Goal: Task Accomplishment & Management: Manage account settings

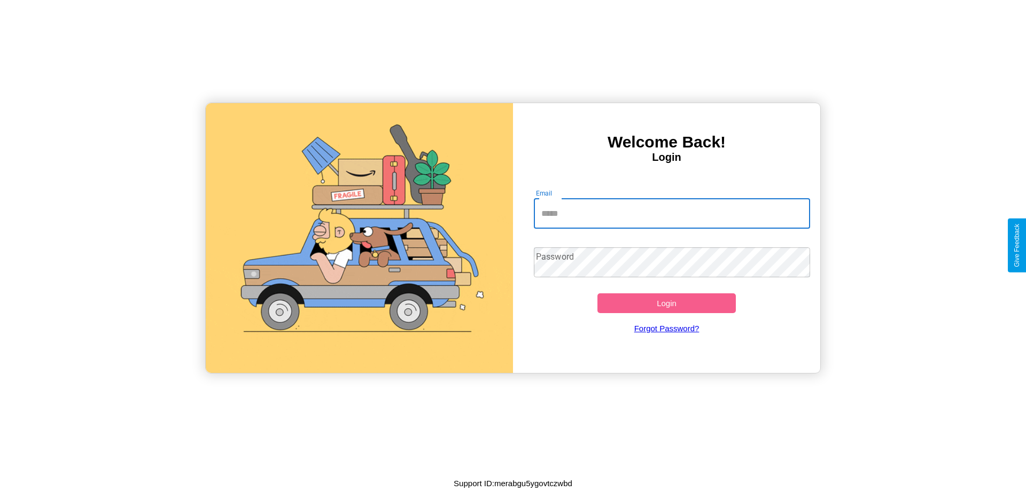
click at [672, 213] on input "Email" at bounding box center [672, 214] width 277 height 30
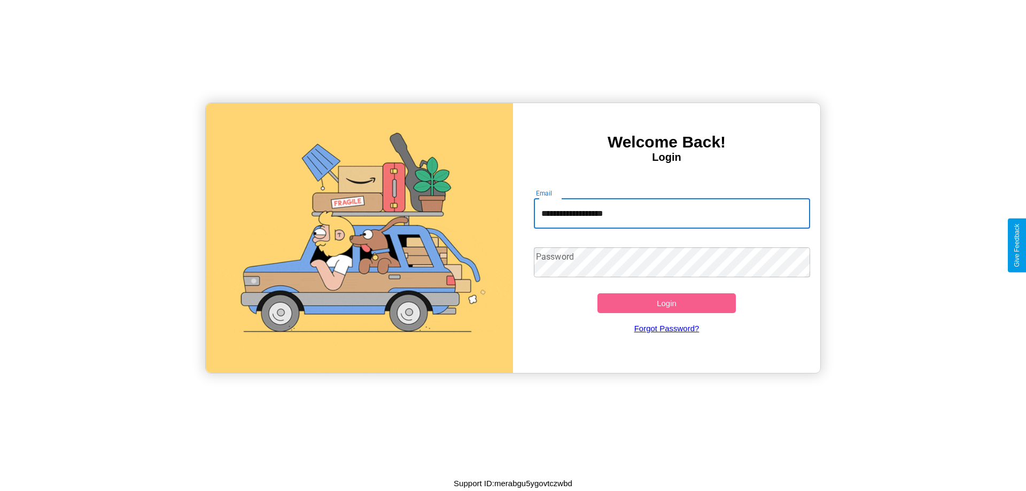
type input "**********"
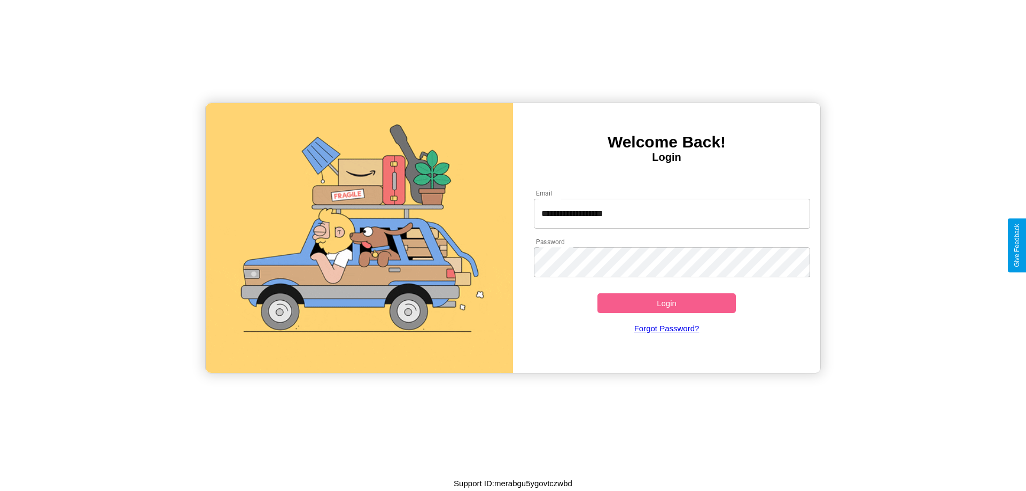
click at [666, 303] on button "Login" at bounding box center [666, 303] width 138 height 20
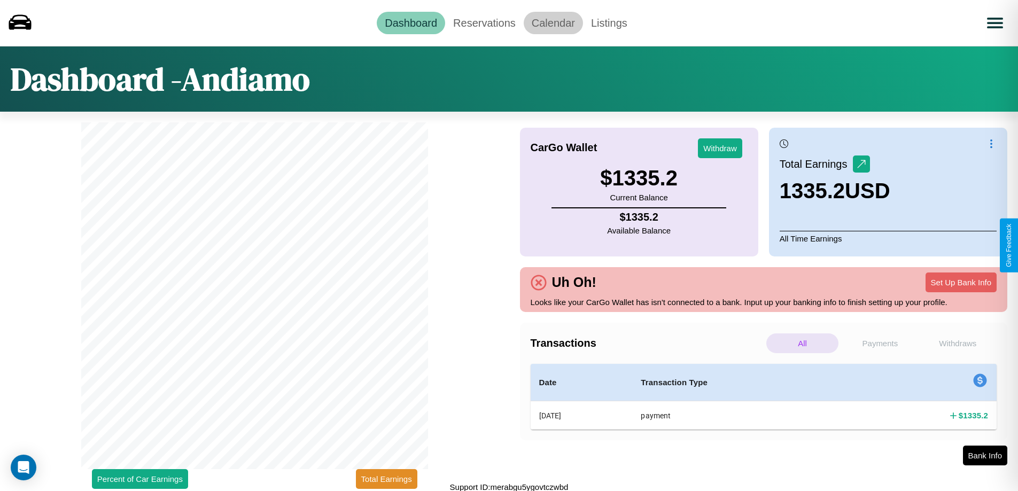
click at [553, 22] on link "Calendar" at bounding box center [553, 23] width 59 height 22
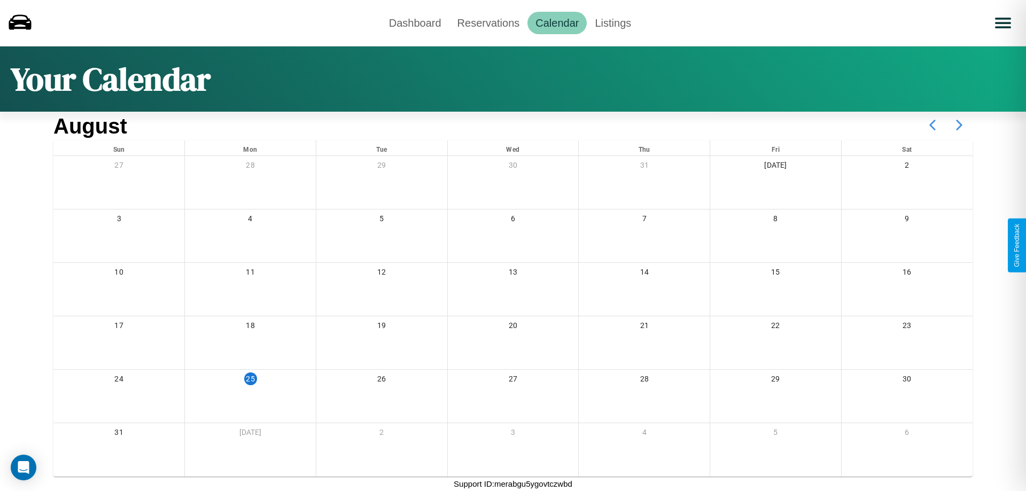
click at [959, 125] on icon at bounding box center [959, 125] width 27 height 27
click at [488, 22] on link "Reservations" at bounding box center [488, 23] width 79 height 22
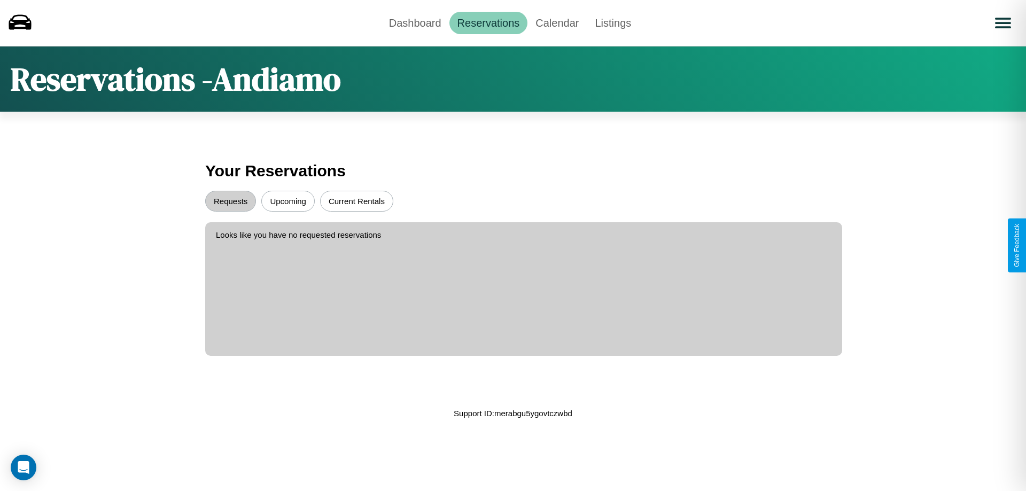
click at [288, 201] on button "Upcoming" at bounding box center [287, 201] width 53 height 21
click at [230, 201] on button "Requests" at bounding box center [230, 201] width 51 height 21
click at [415, 22] on link "Dashboard" at bounding box center [415, 23] width 68 height 22
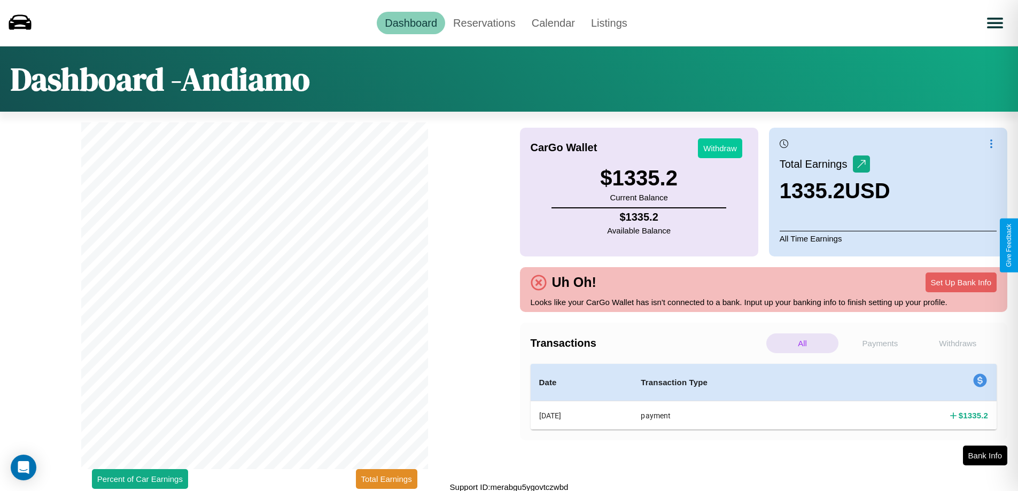
click at [720, 148] on button "Withdraw" at bounding box center [720, 148] width 44 height 20
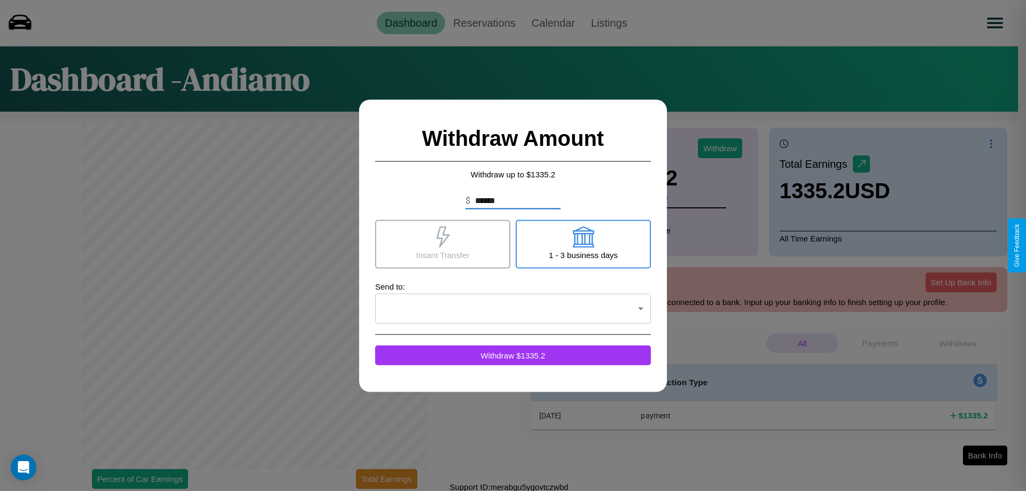
click at [583, 244] on icon at bounding box center [582, 236] width 21 height 21
